Goal: Task Accomplishment & Management: Use online tool/utility

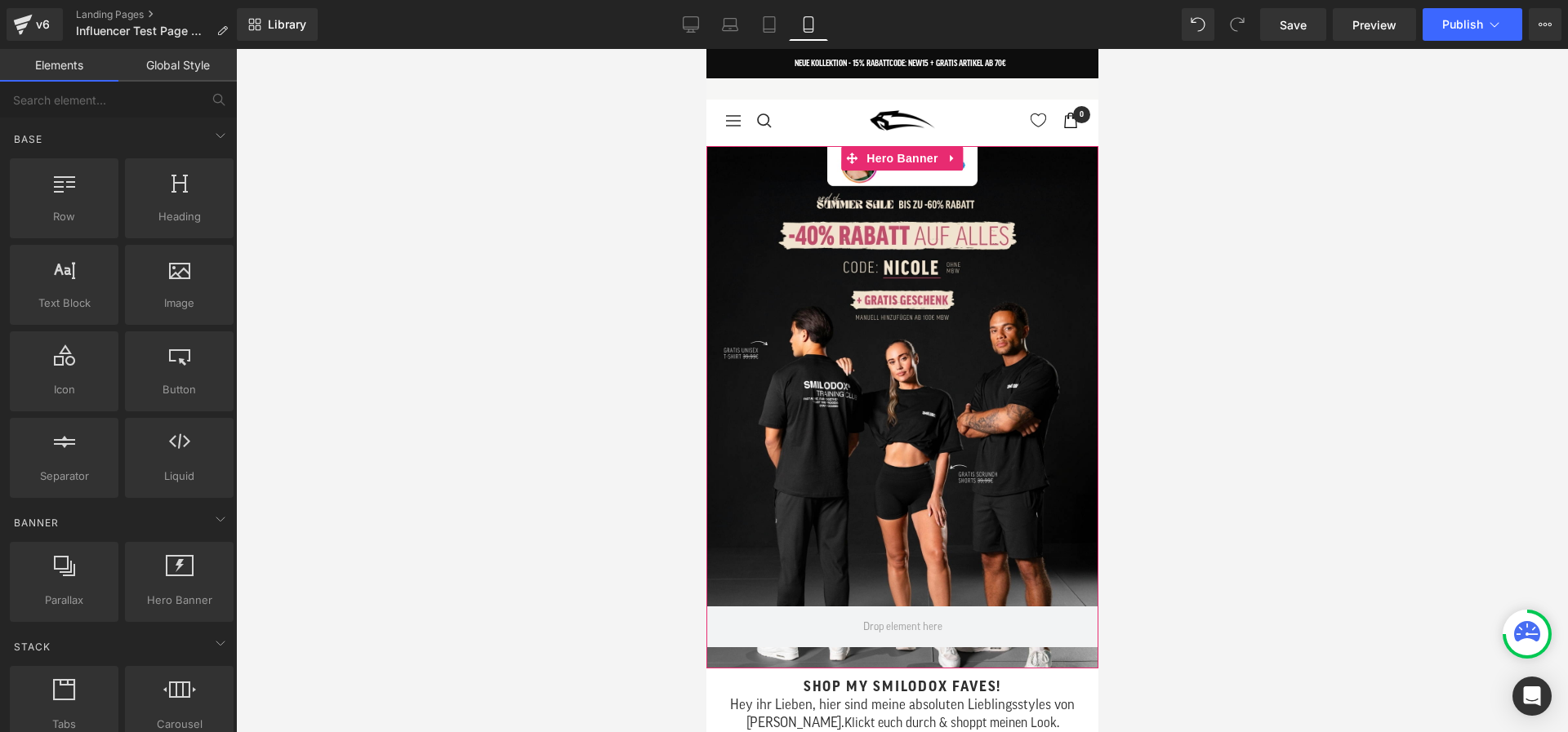
click at [839, 271] on div at bounding box center [902, 408] width 392 height 522
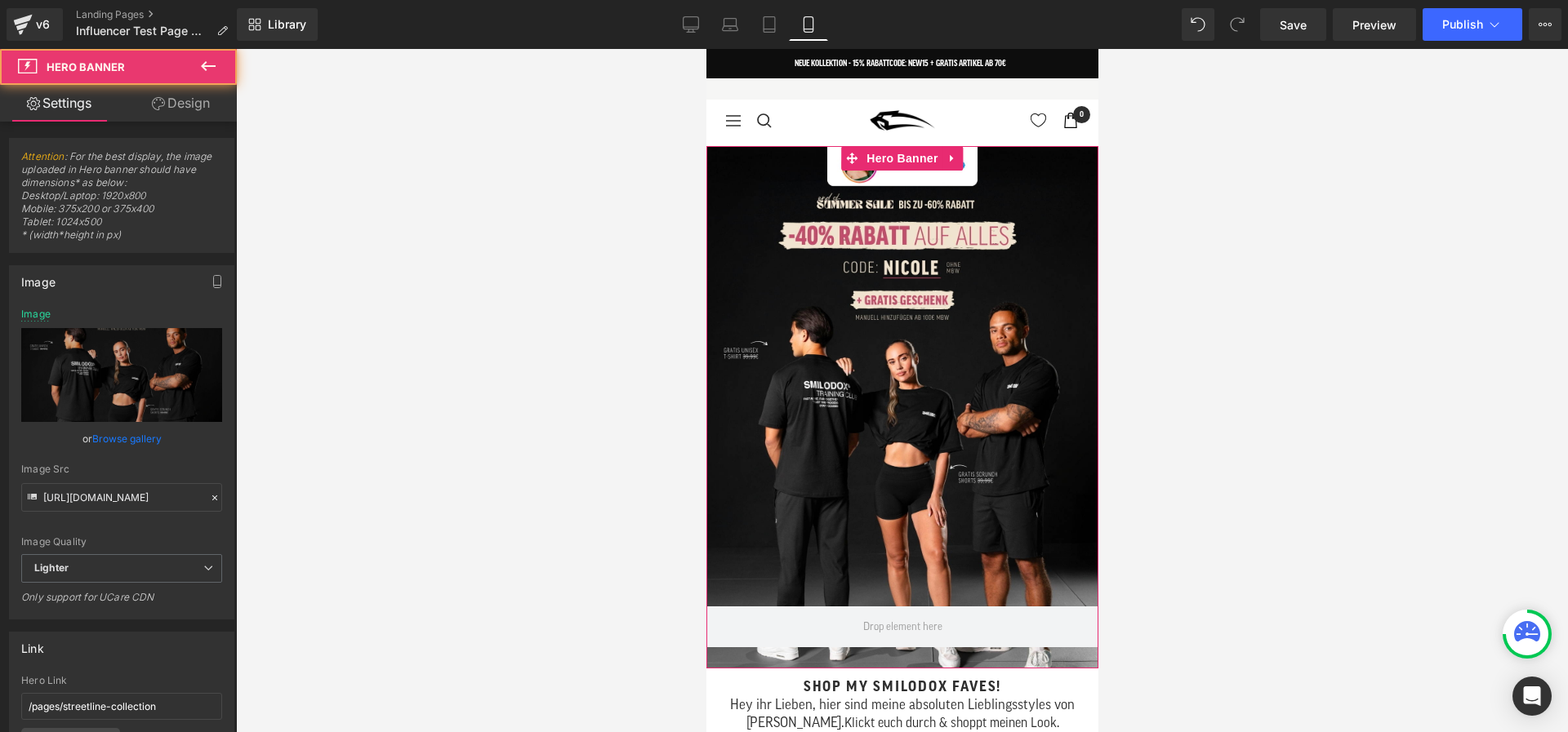
click at [137, 439] on link "Browse gallery" at bounding box center [127, 439] width 70 height 28
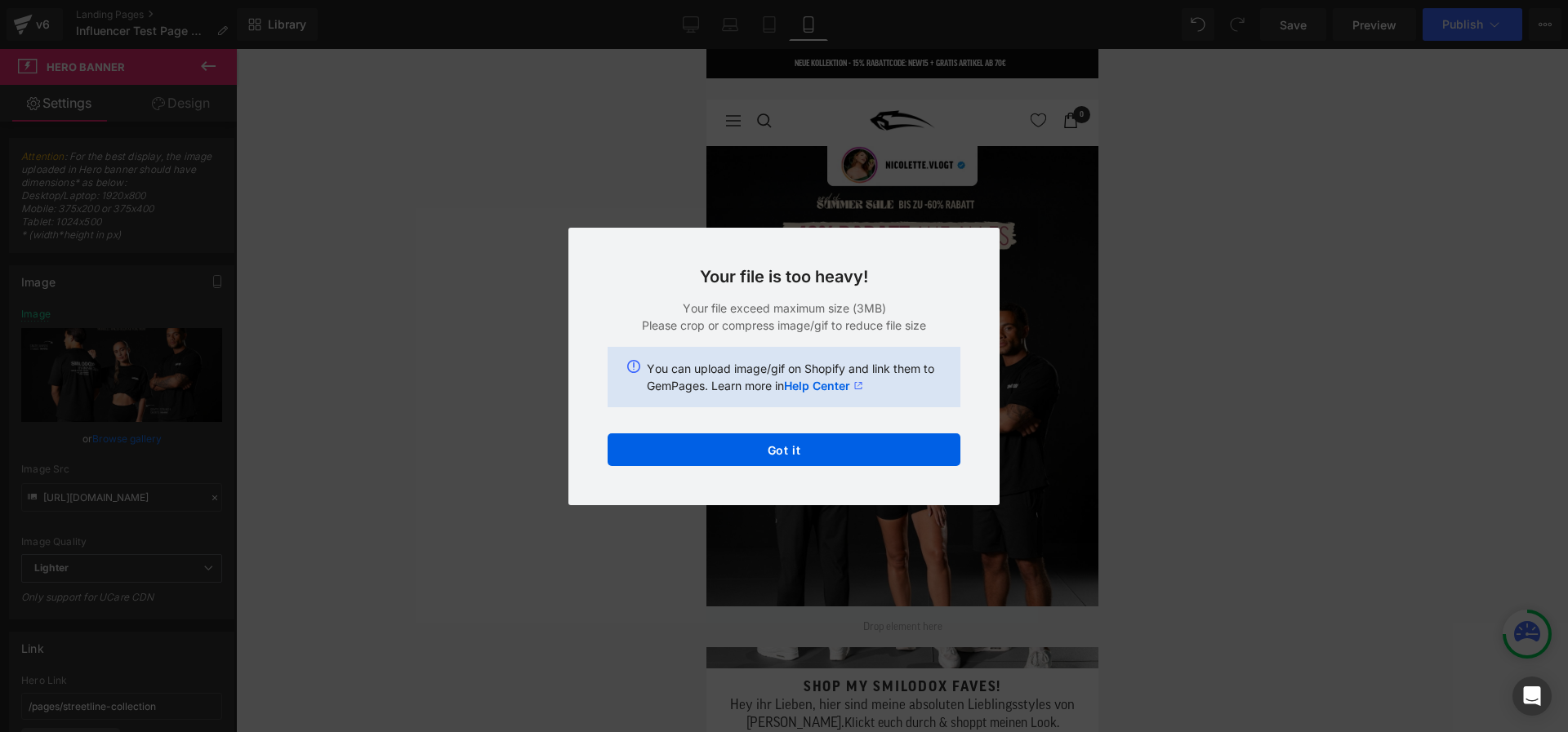
click at [0, 0] on div "Back to Library Insert Your file is too heavy! Your file exceed maximum size (3…" at bounding box center [0, 0] width 0 height 0
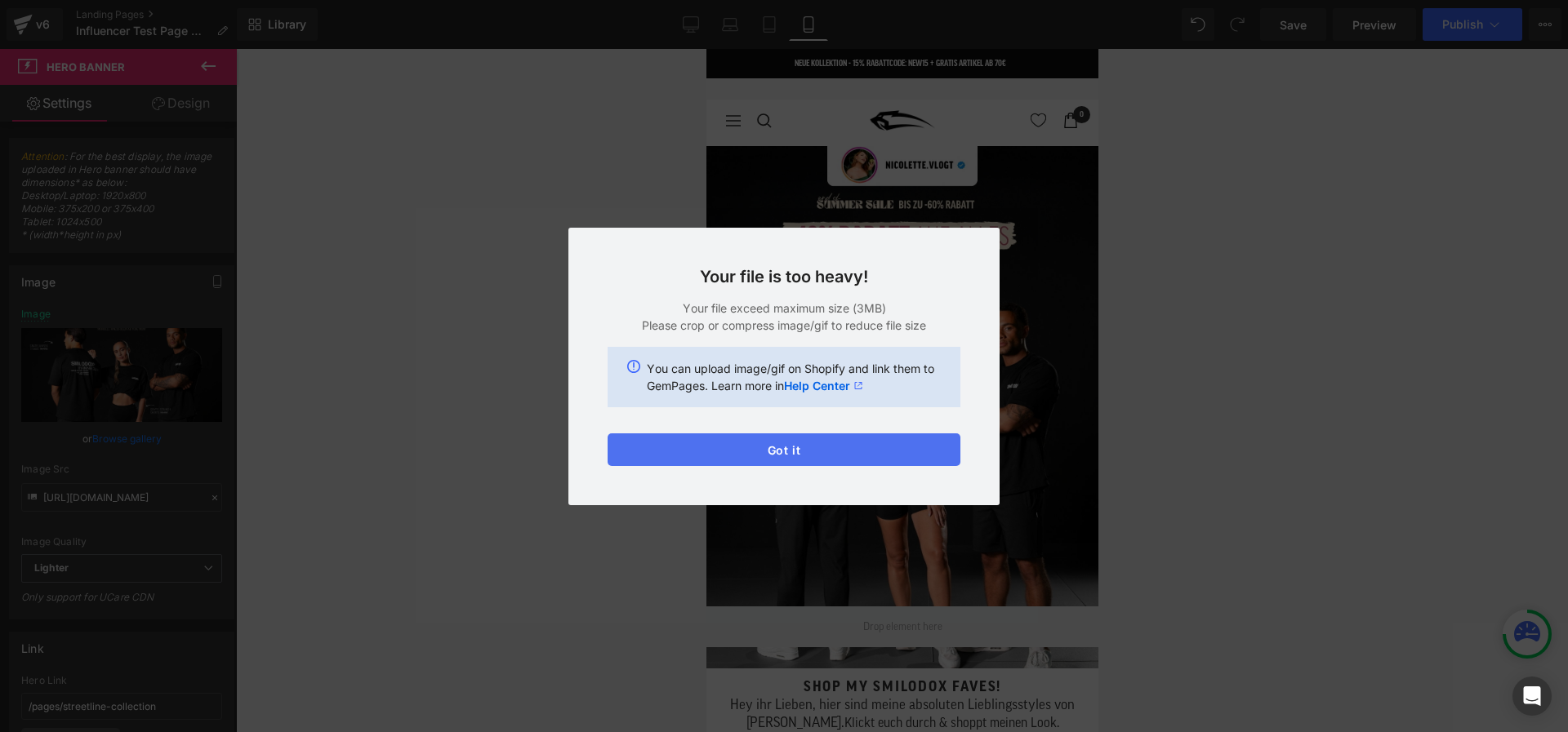
click at [0, 0] on button "Got it" at bounding box center [0, 0] width 0 height 0
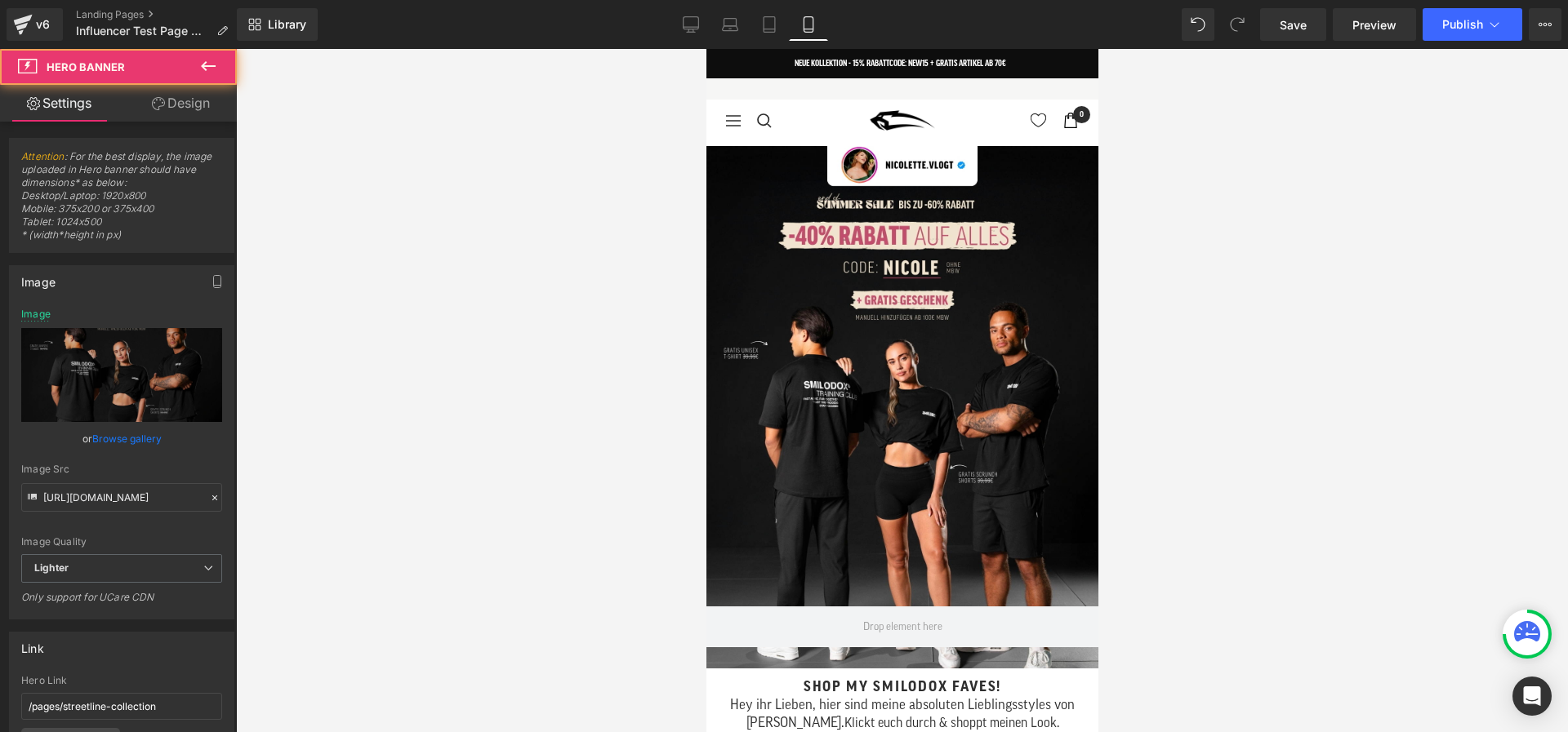
click at [787, 284] on div at bounding box center [902, 408] width 392 height 522
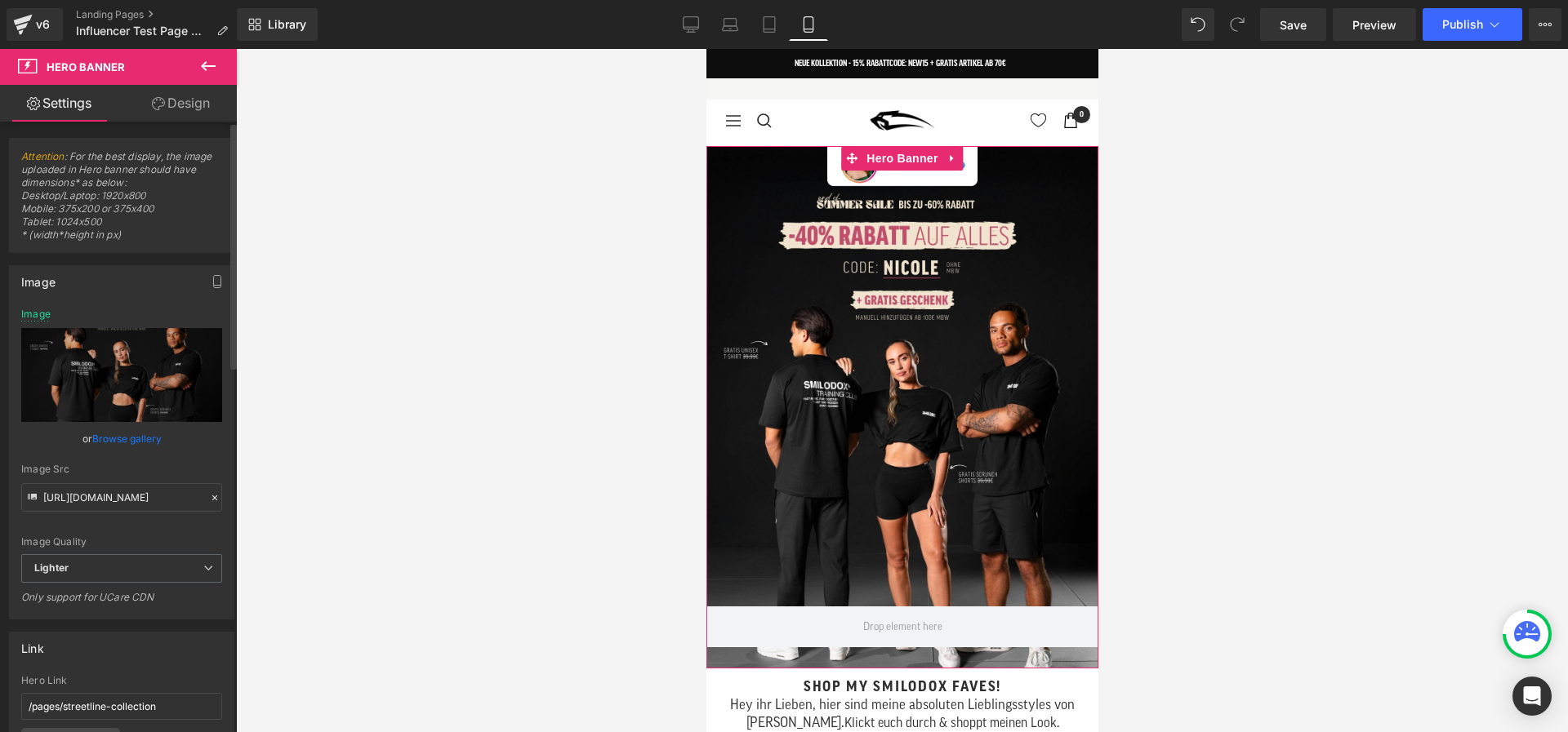
click at [125, 443] on link "Browse gallery" at bounding box center [127, 439] width 70 height 28
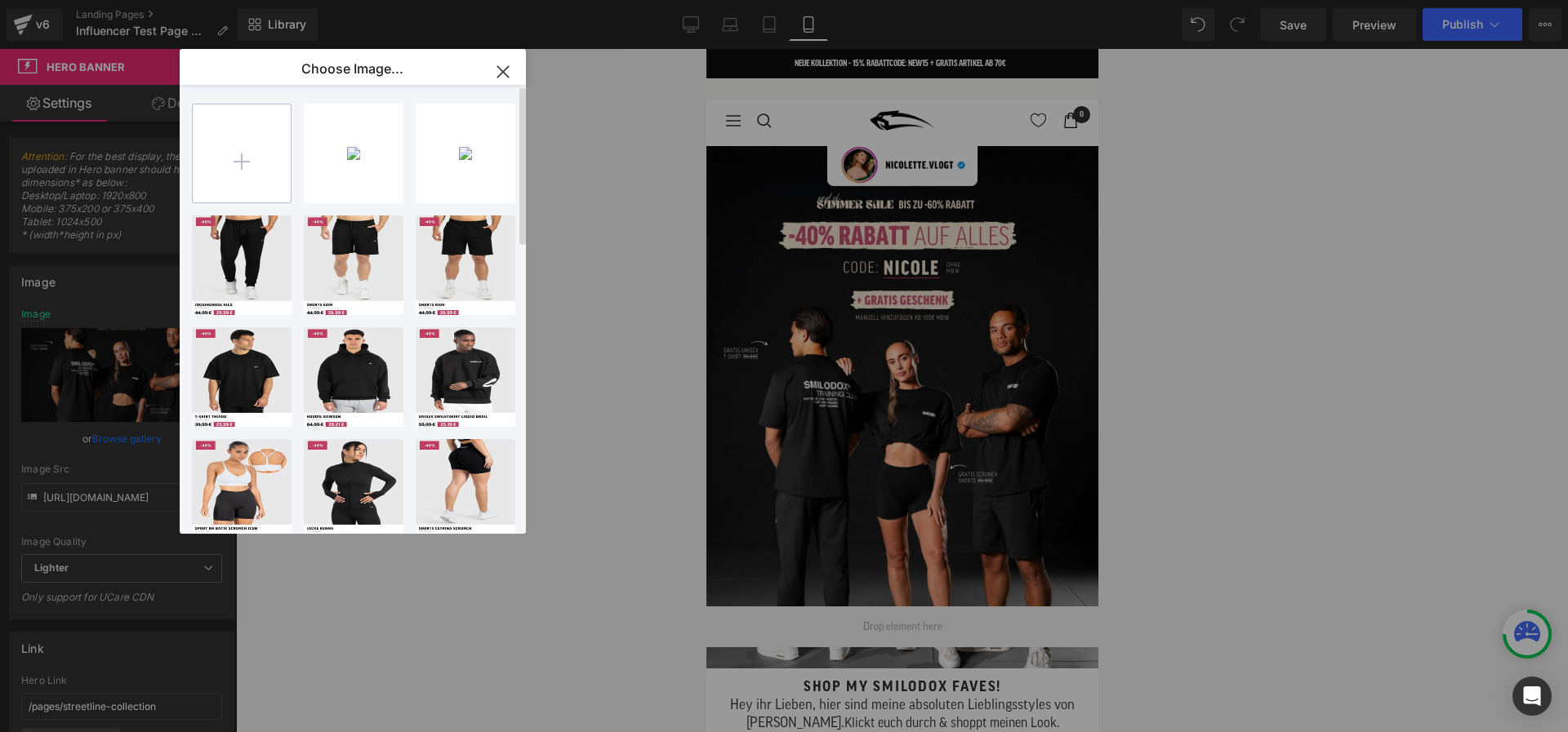
type input "C:\fakepath\Summer Sale Mobile Banner (6).jpg"
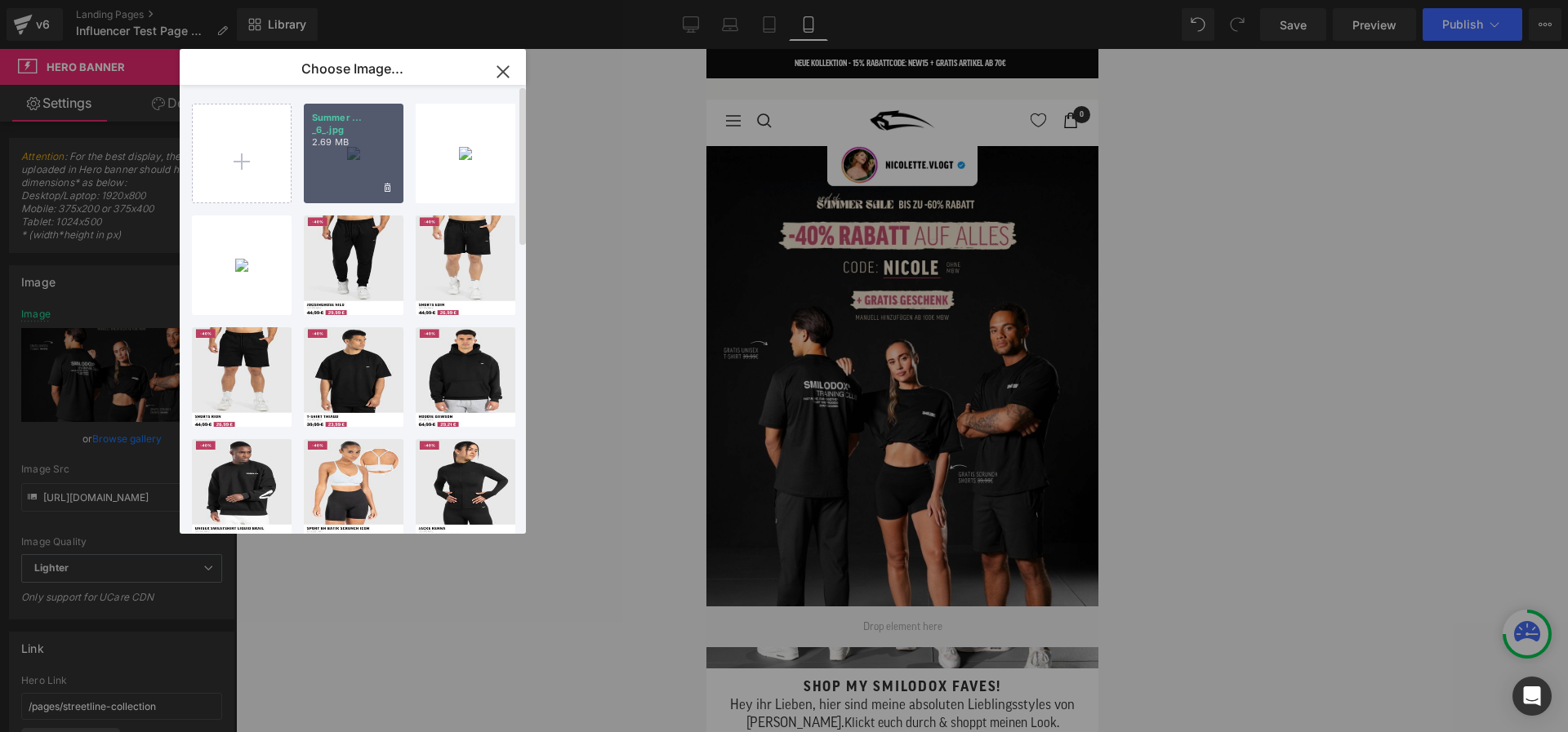
click at [365, 157] on div "Summer ... _6_.jpg 2.69 MB" at bounding box center [353, 153] width 100 height 100
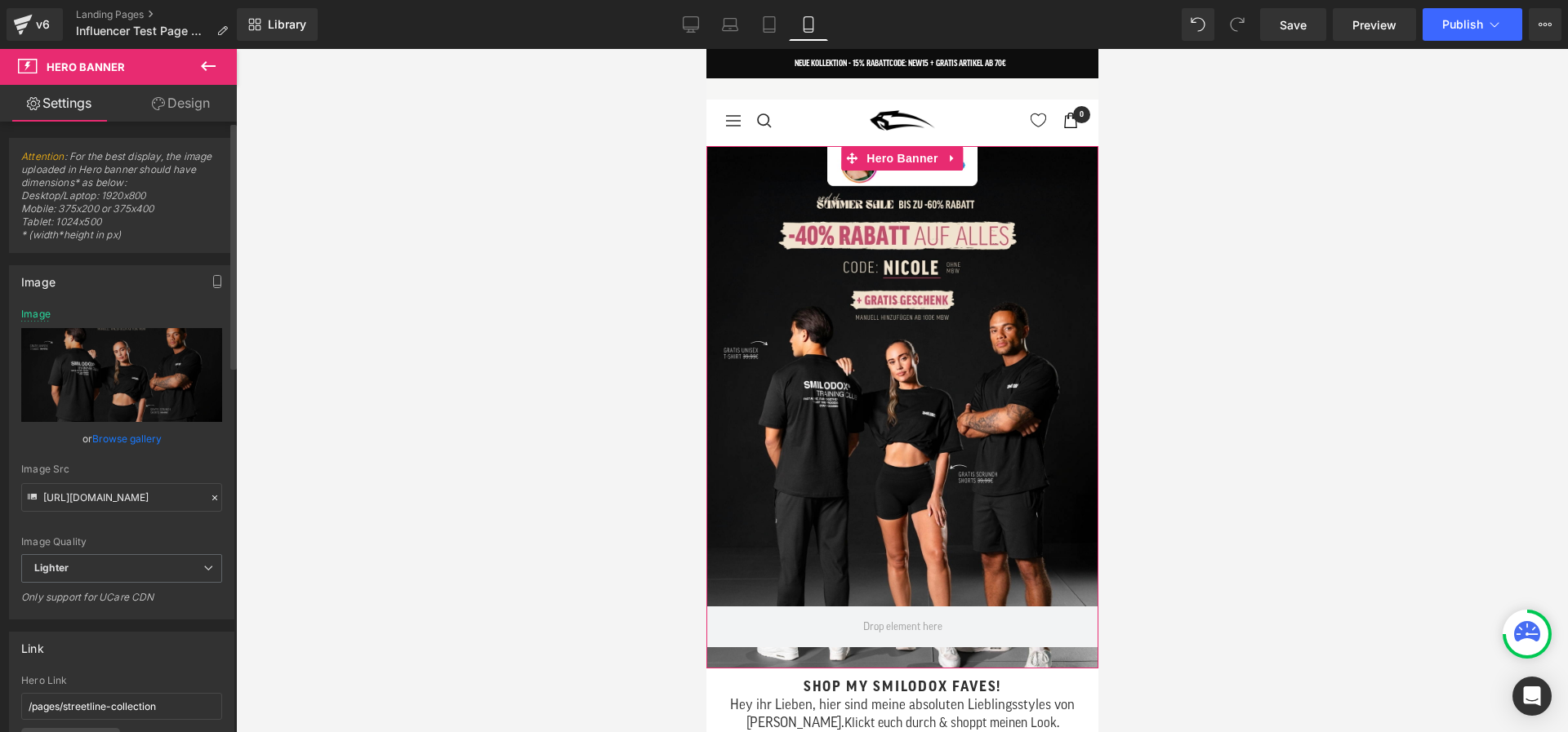
click at [114, 434] on link "Browse gallery" at bounding box center [127, 439] width 70 height 28
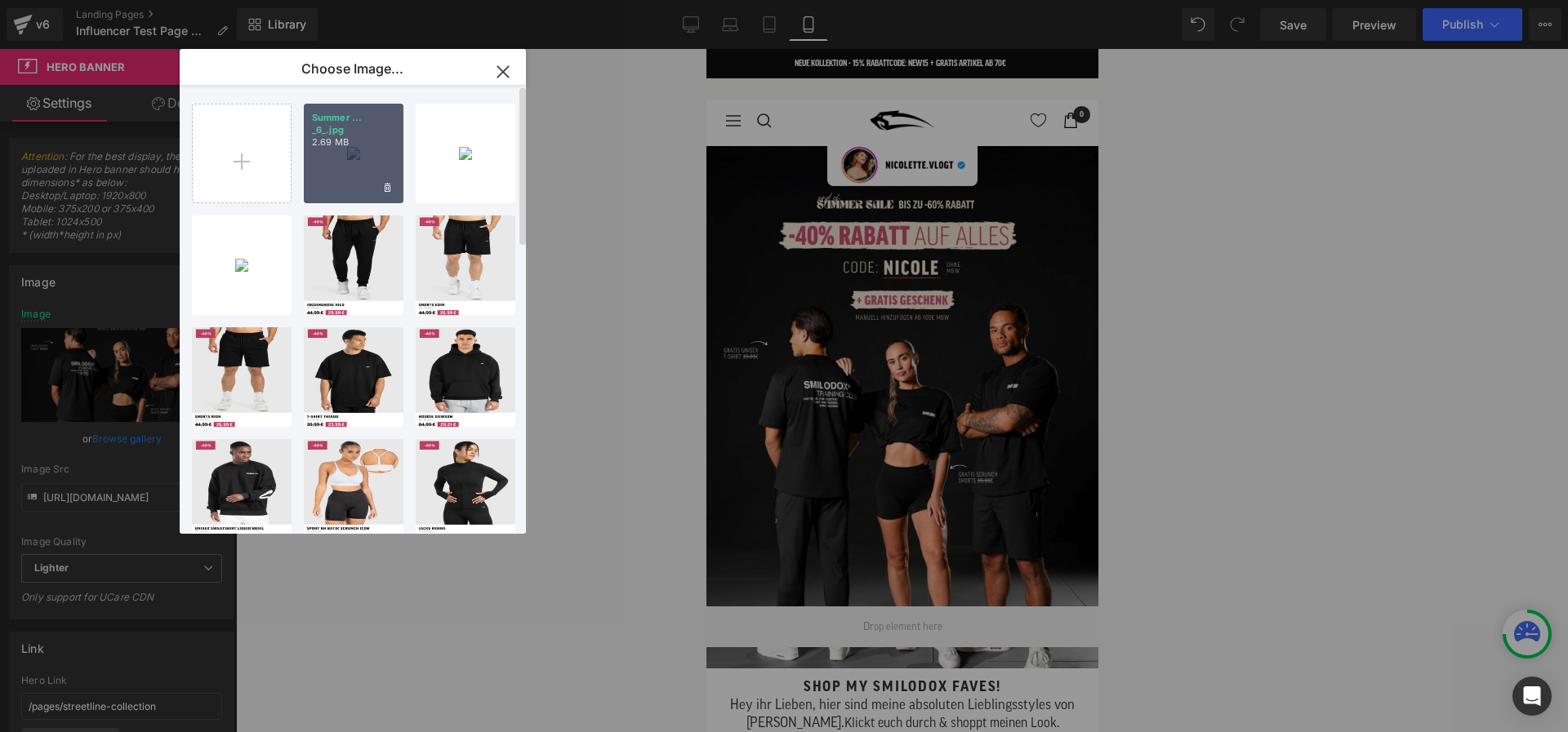
click at [0, 0] on p "2.69 MB" at bounding box center [0, 0] width 0 height 0
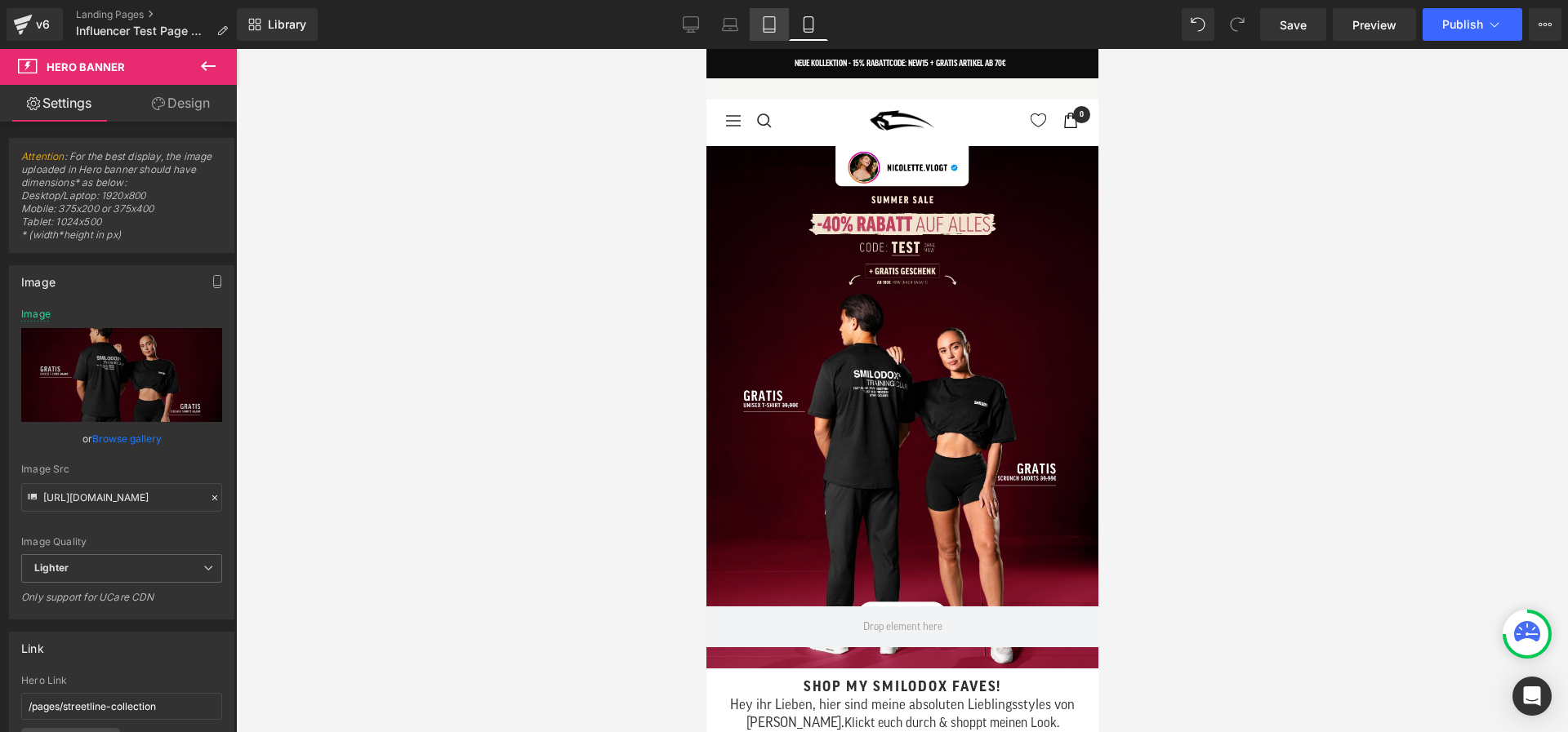
click at [772, 29] on icon at bounding box center [769, 23] width 16 height 16
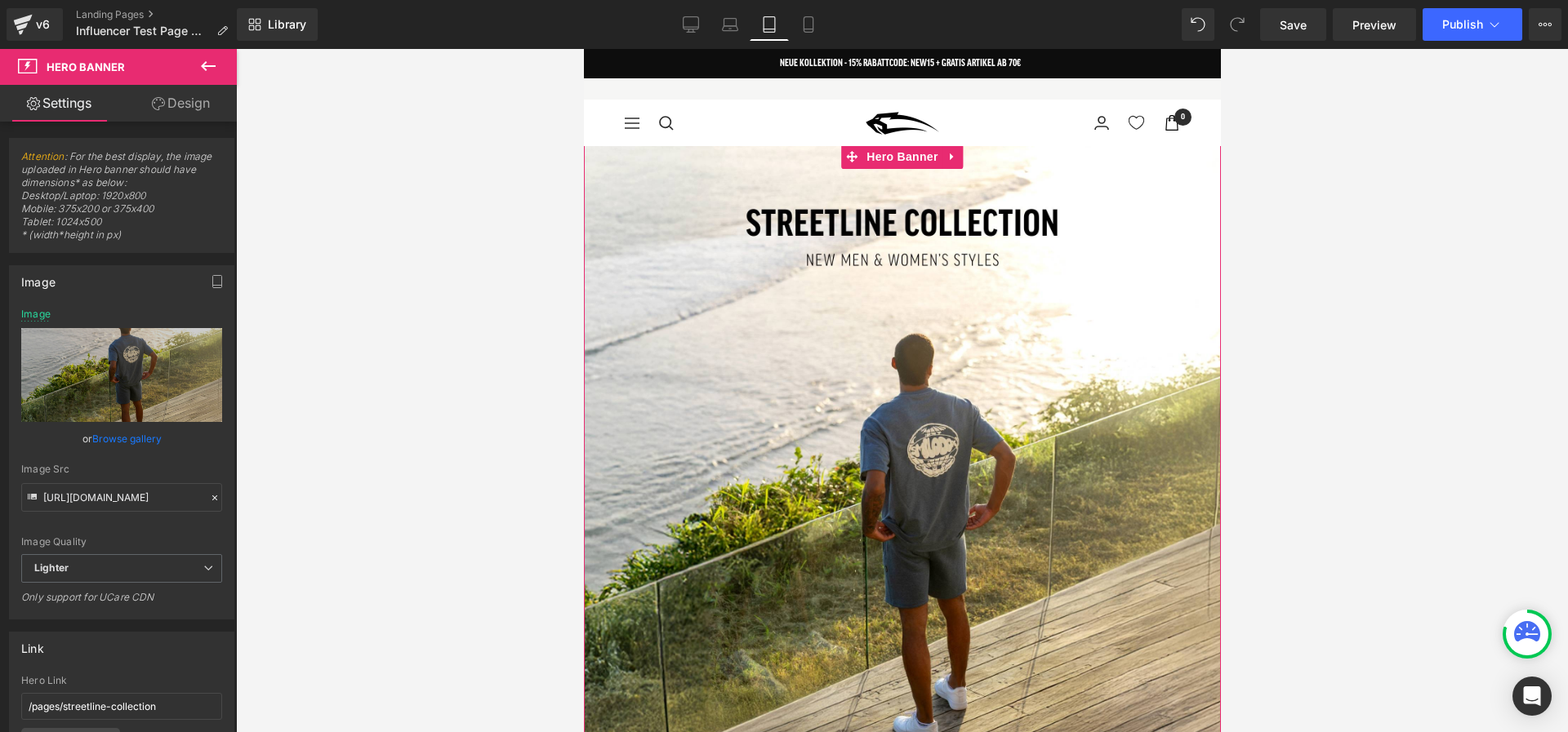
click at [782, 311] on div at bounding box center [902, 516] width 637 height 743
click at [142, 442] on link "Browse gallery" at bounding box center [127, 439] width 70 height 28
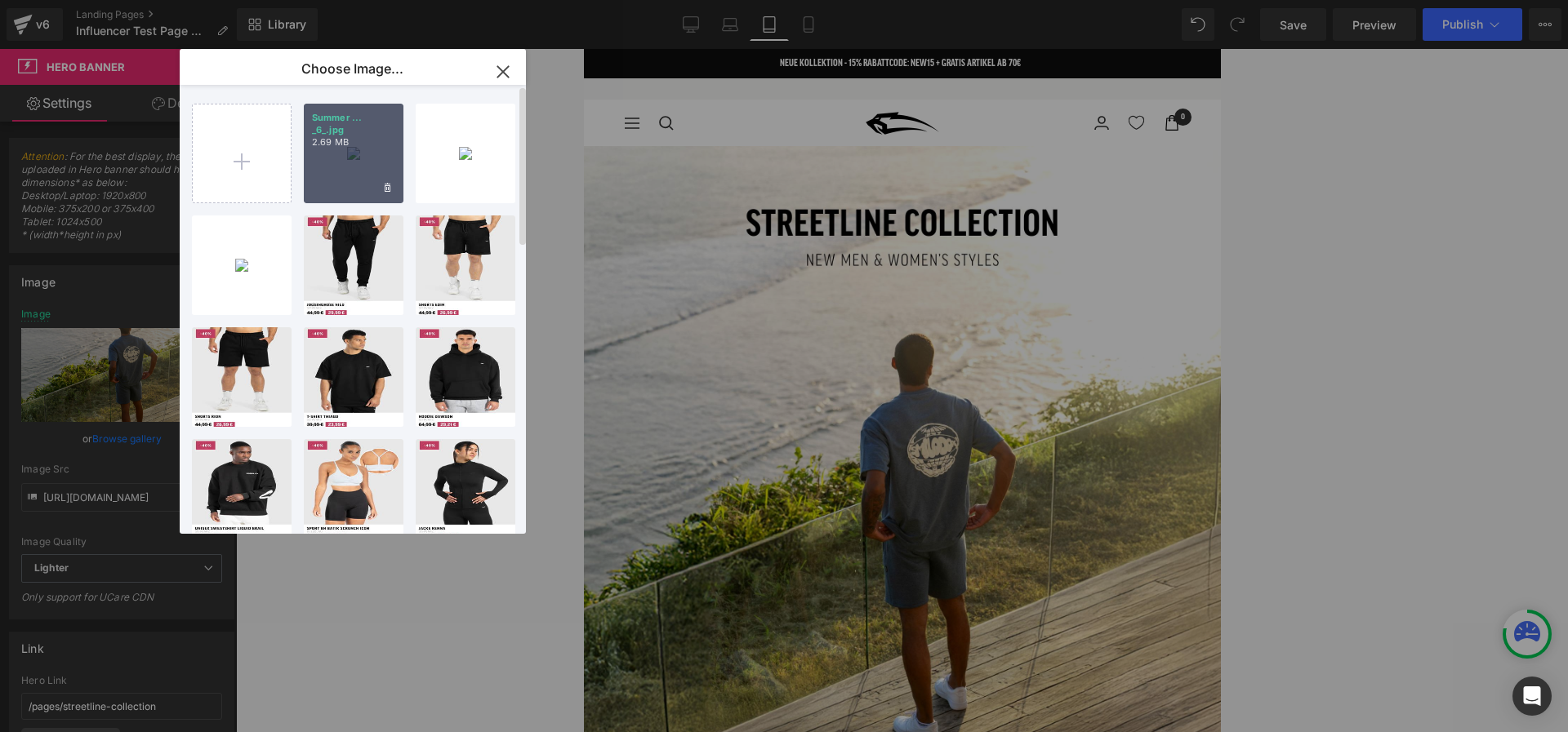
click at [352, 188] on div "Summer ... _6_.jpg 2.69 MB" at bounding box center [353, 153] width 100 height 100
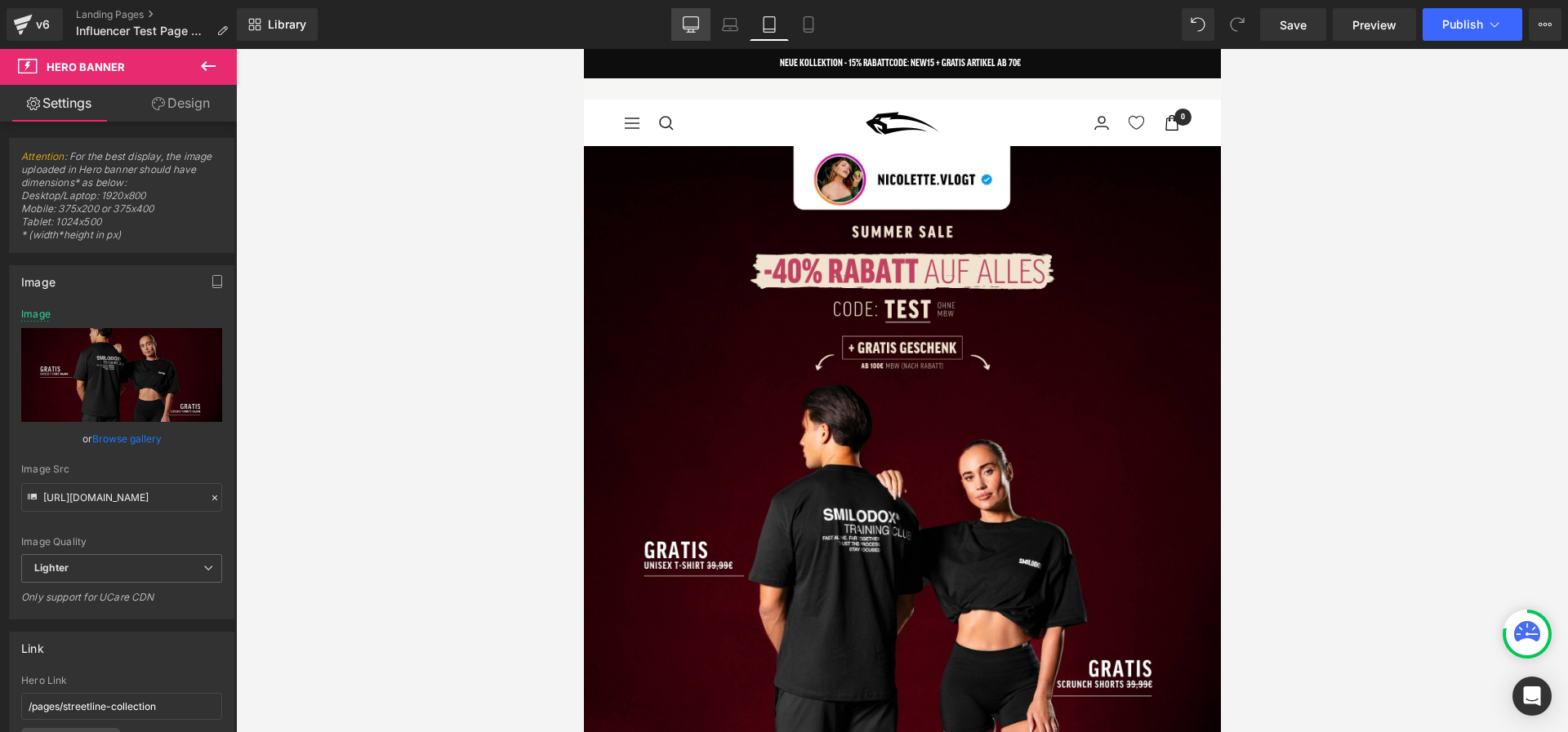
click at [683, 23] on icon at bounding box center [691, 23] width 16 height 12
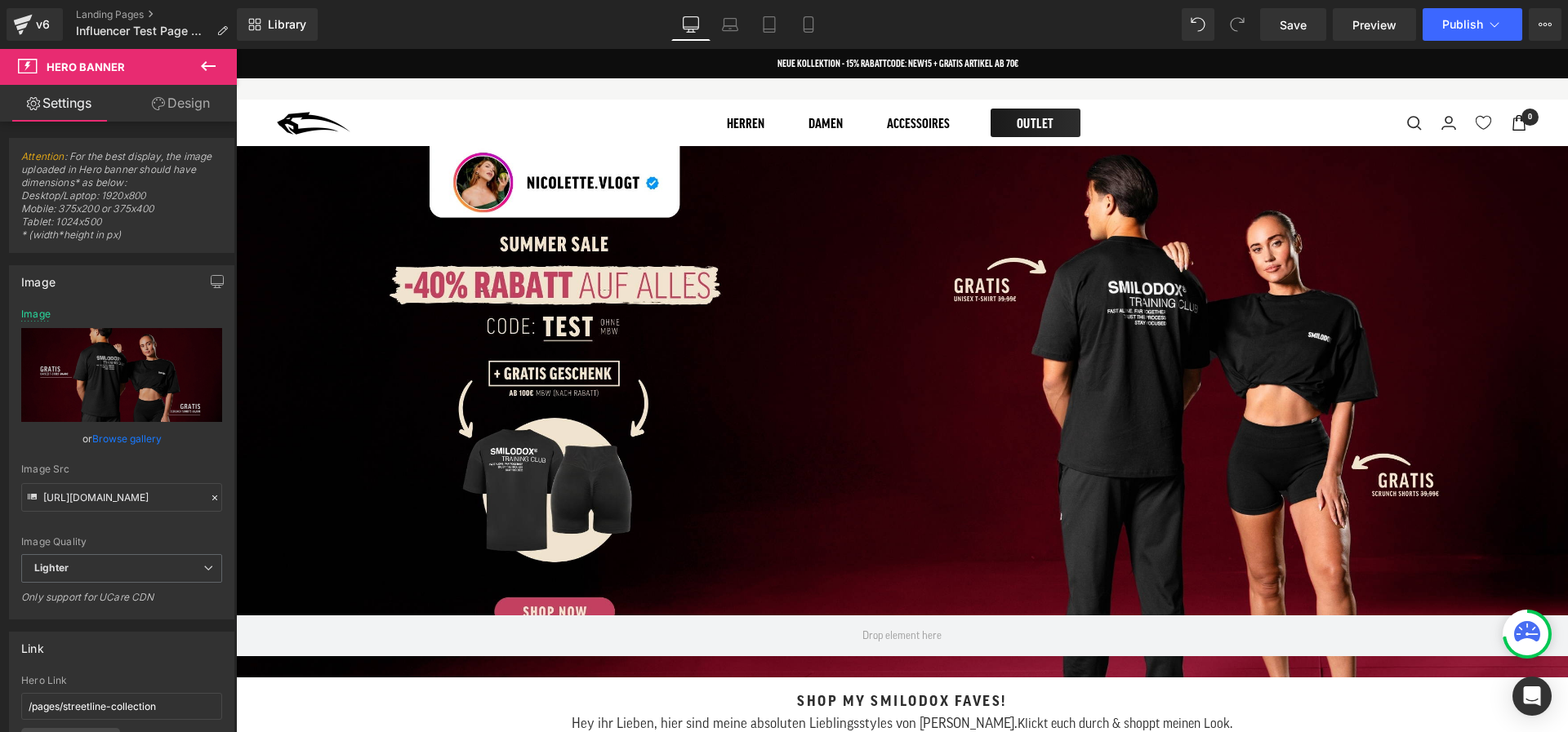
type input "[URL][DOMAIN_NAME]"
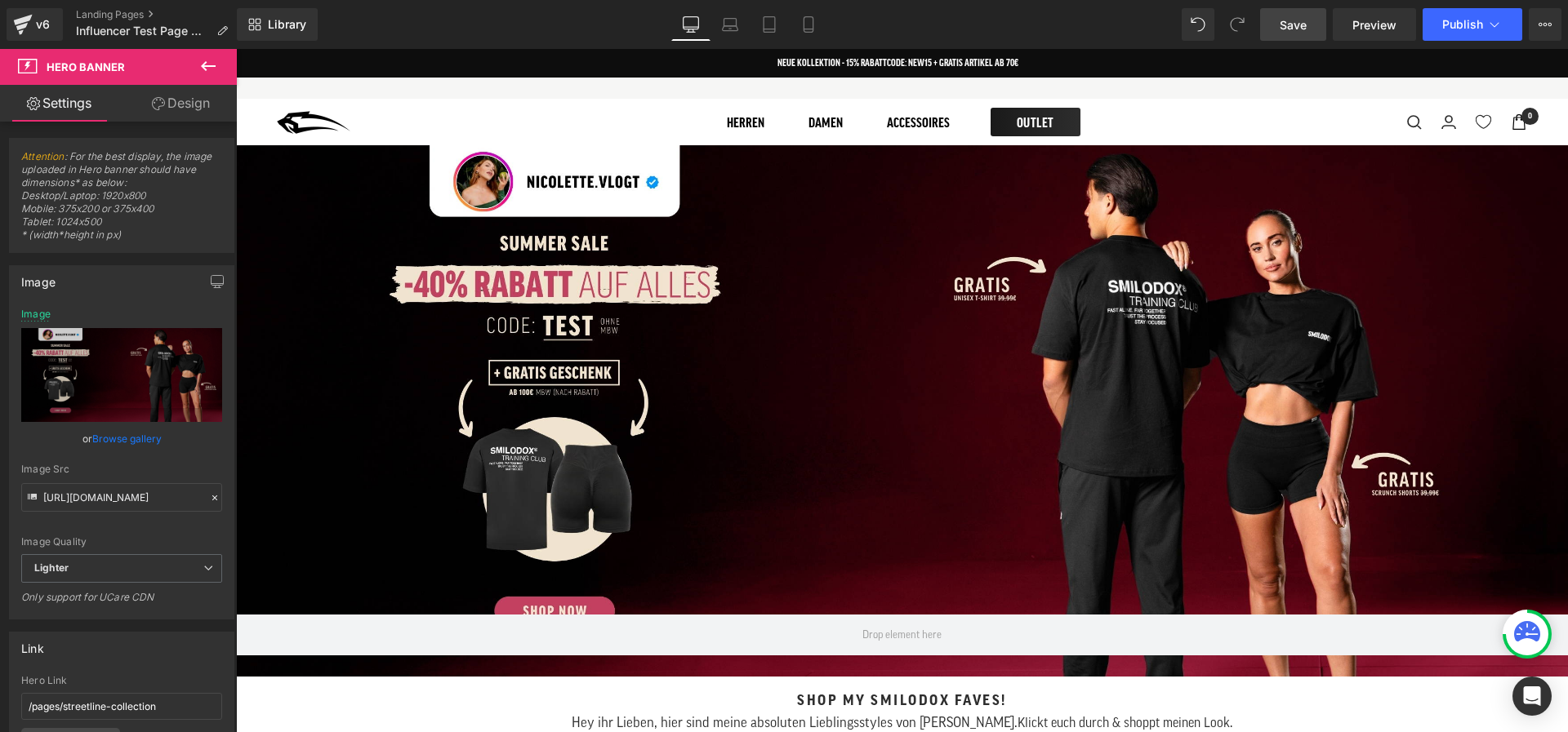
click at [1288, 30] on span "Save" at bounding box center [1293, 24] width 27 height 17
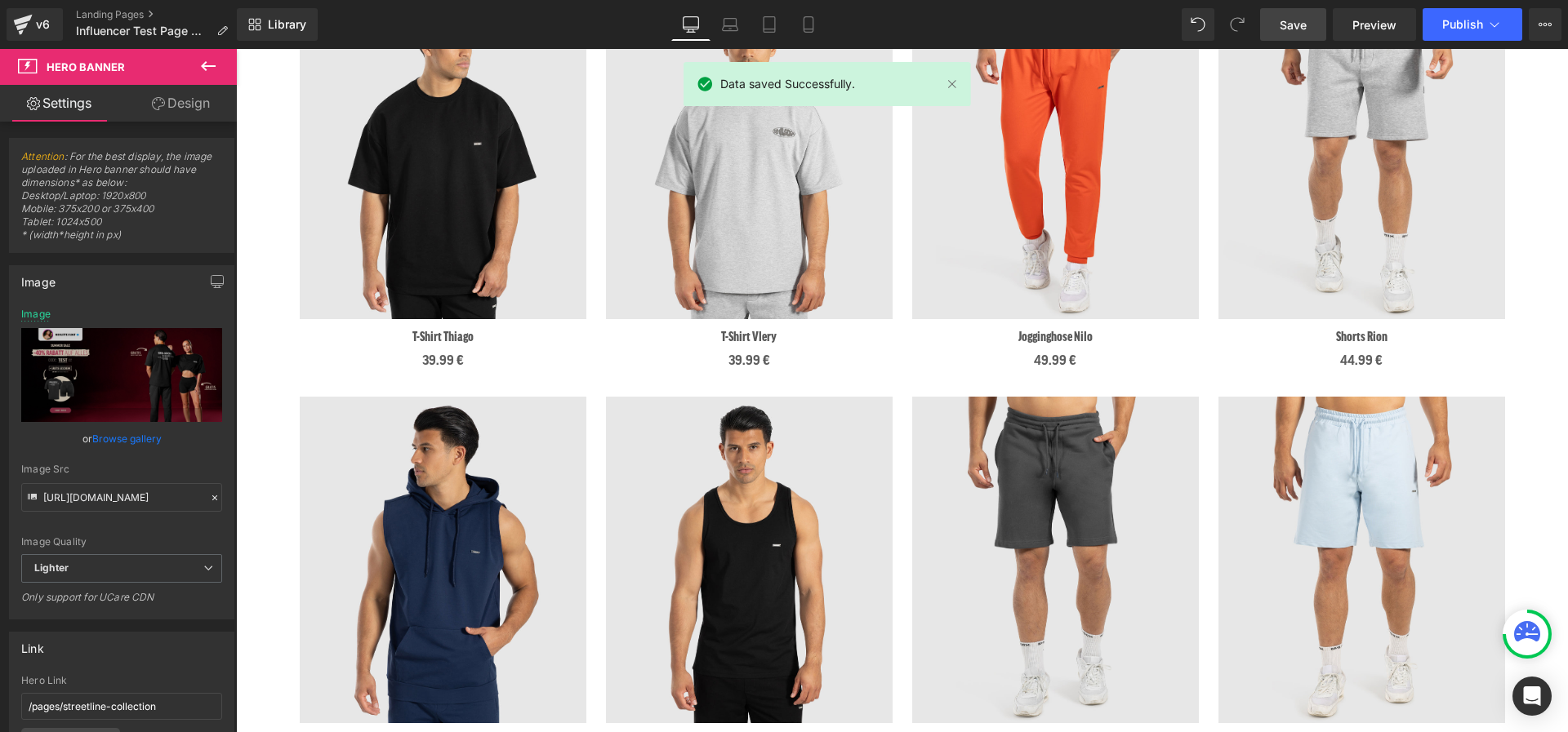
scroll to position [771, 0]
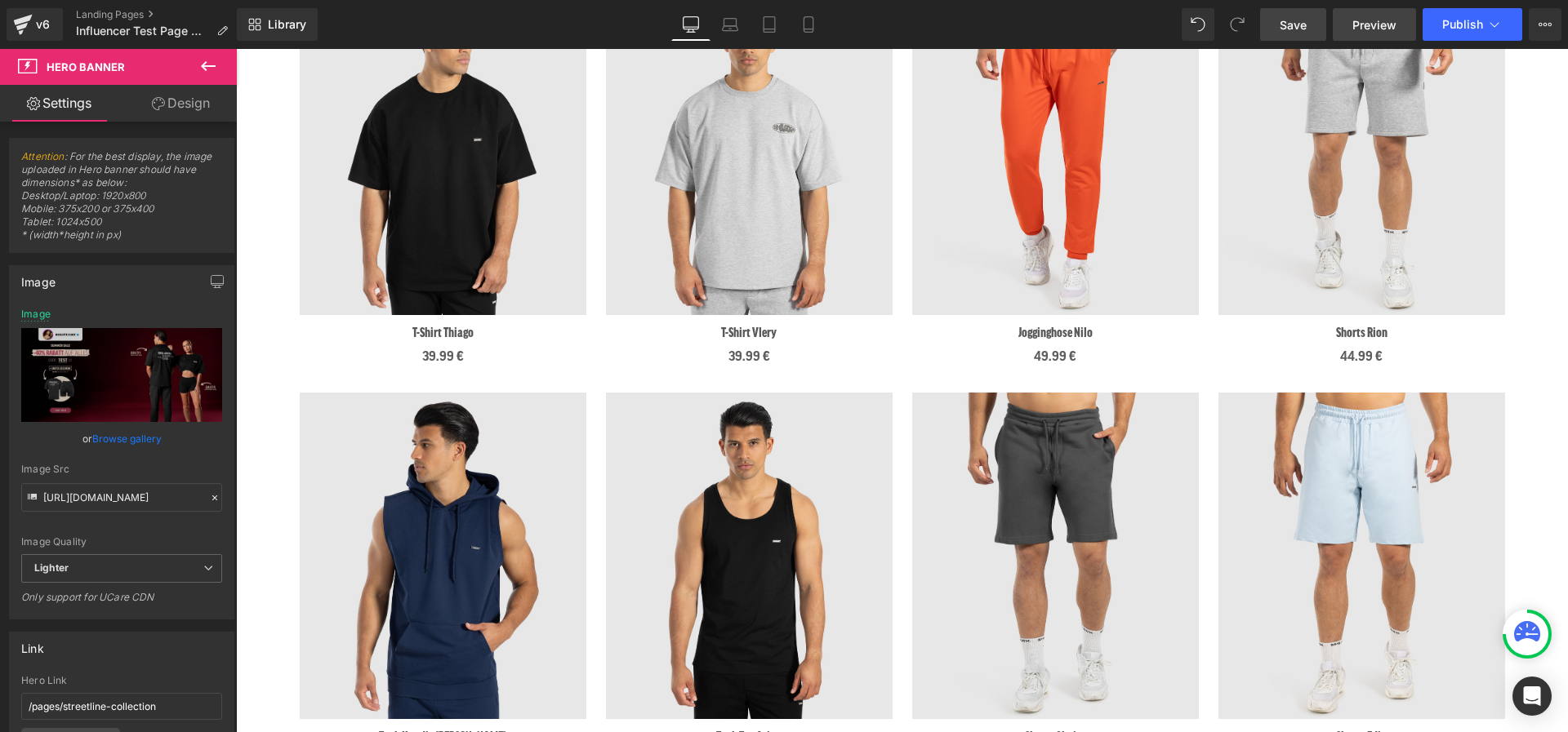
click at [1303, 34] on link "Save" at bounding box center [1293, 24] width 66 height 33
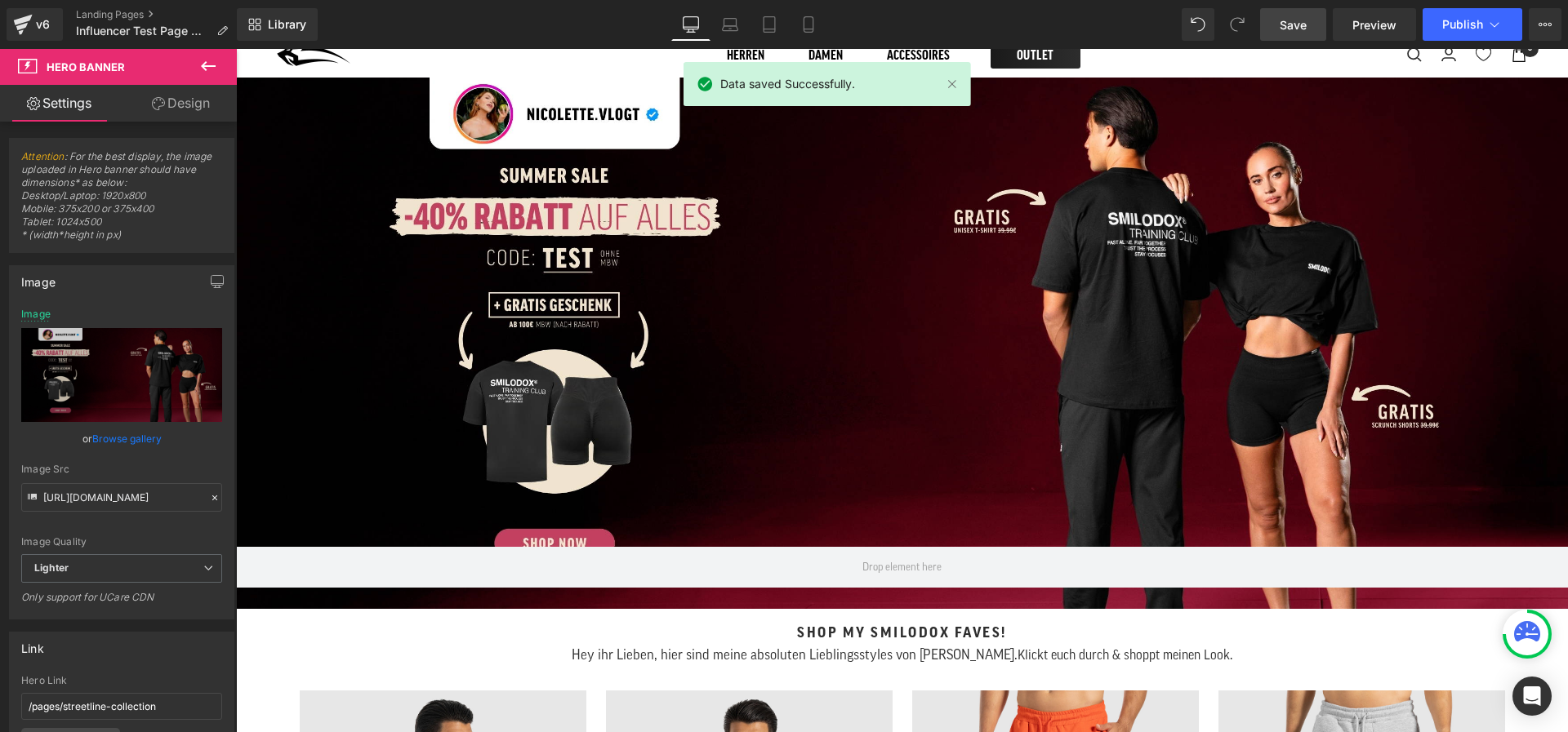
scroll to position [0, 0]
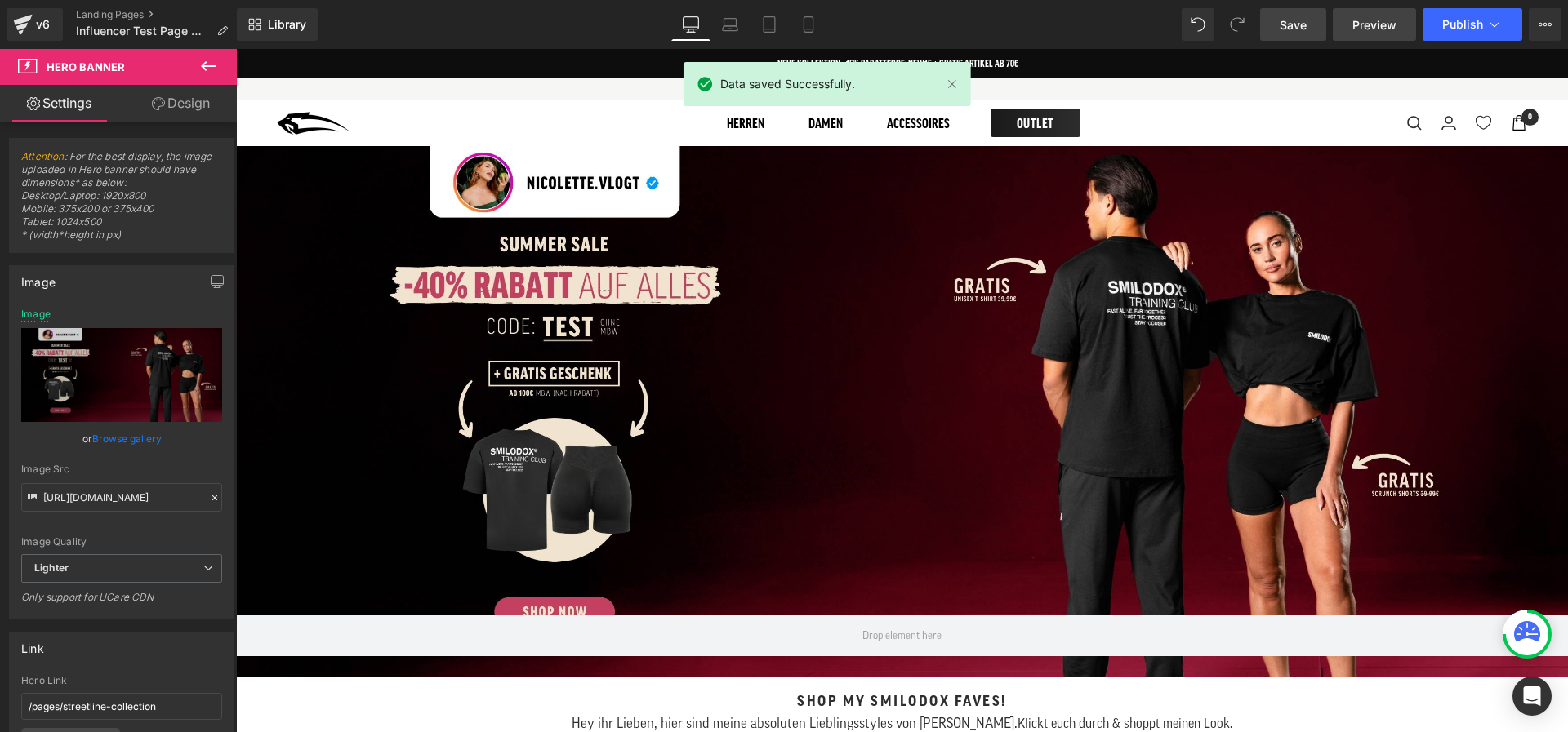
click at [1363, 22] on span "Preview" at bounding box center [1374, 24] width 44 height 17
